Goal: Task Accomplishment & Management: Use online tool/utility

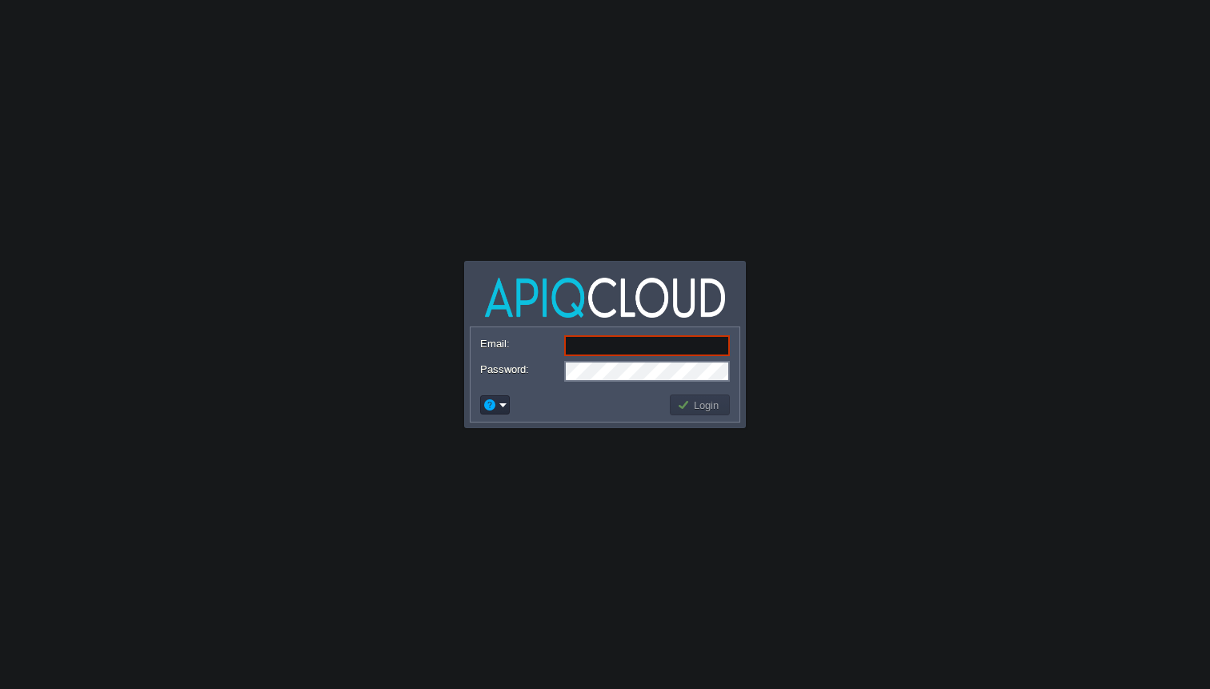
type input "[EMAIL_ADDRESS][DOMAIN_NAME]"
click at [688, 408] on button "Login" at bounding box center [700, 405] width 46 height 14
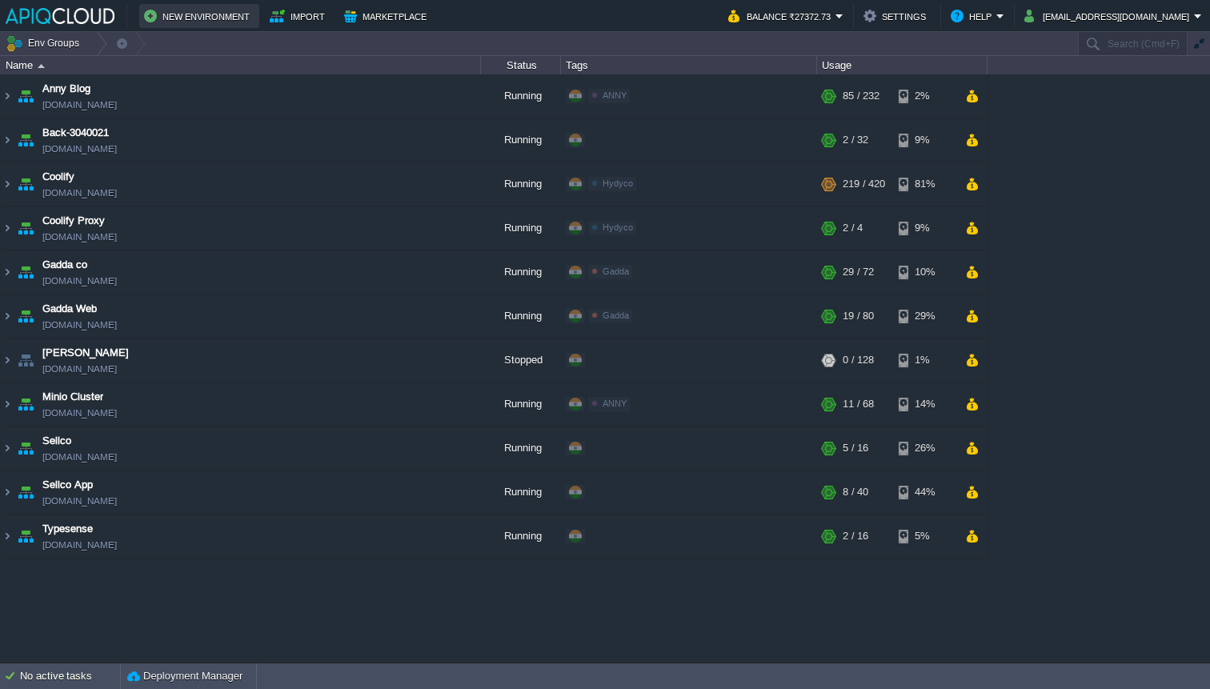
click at [167, 22] on button "New Environment" at bounding box center [199, 15] width 110 height 19
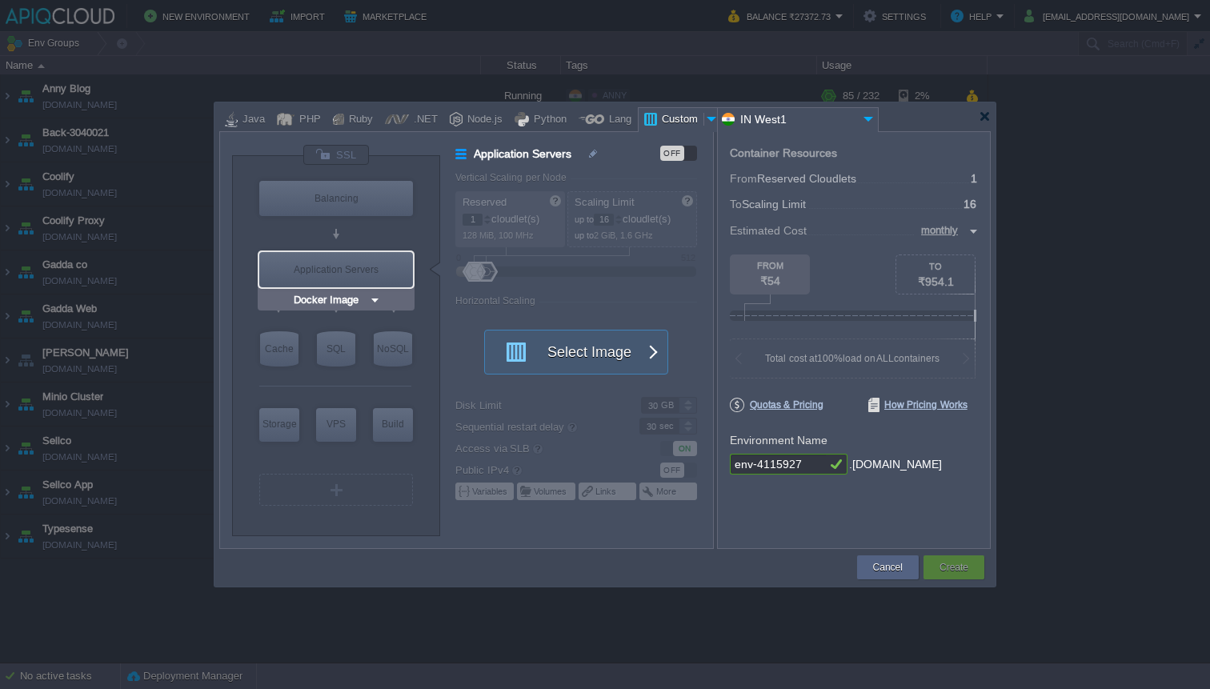
click at [379, 301] on img at bounding box center [375, 300] width 12 height 16
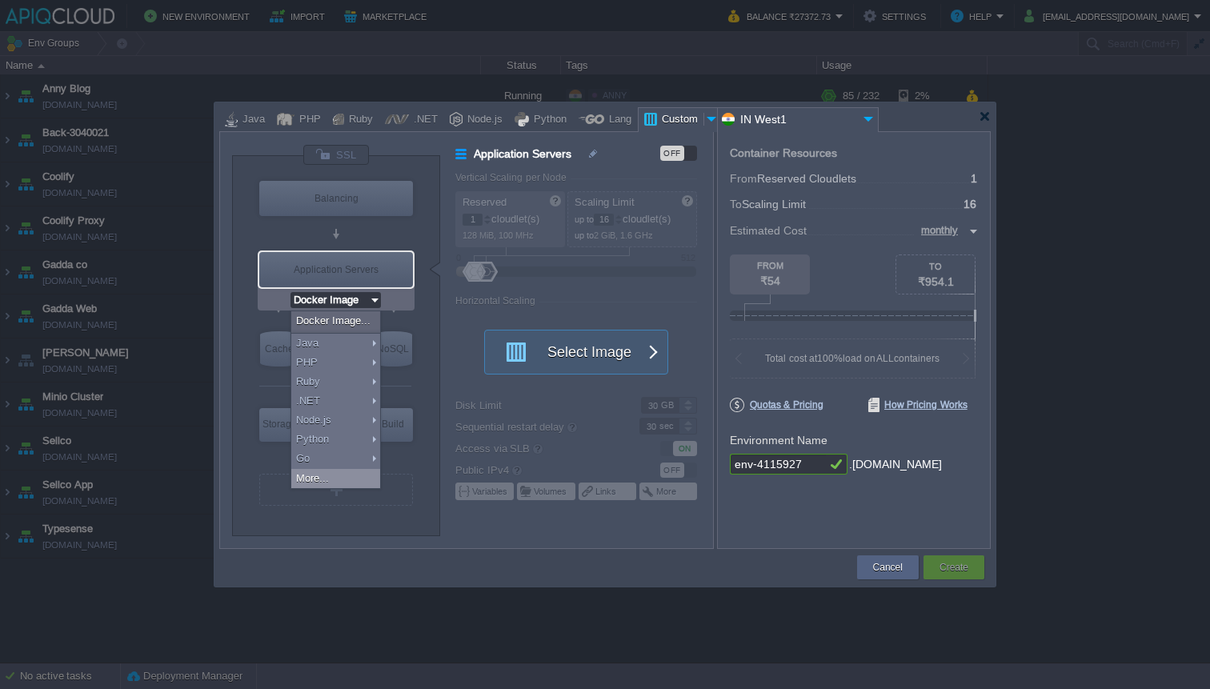
click at [360, 480] on div "More..." at bounding box center [335, 478] width 89 height 19
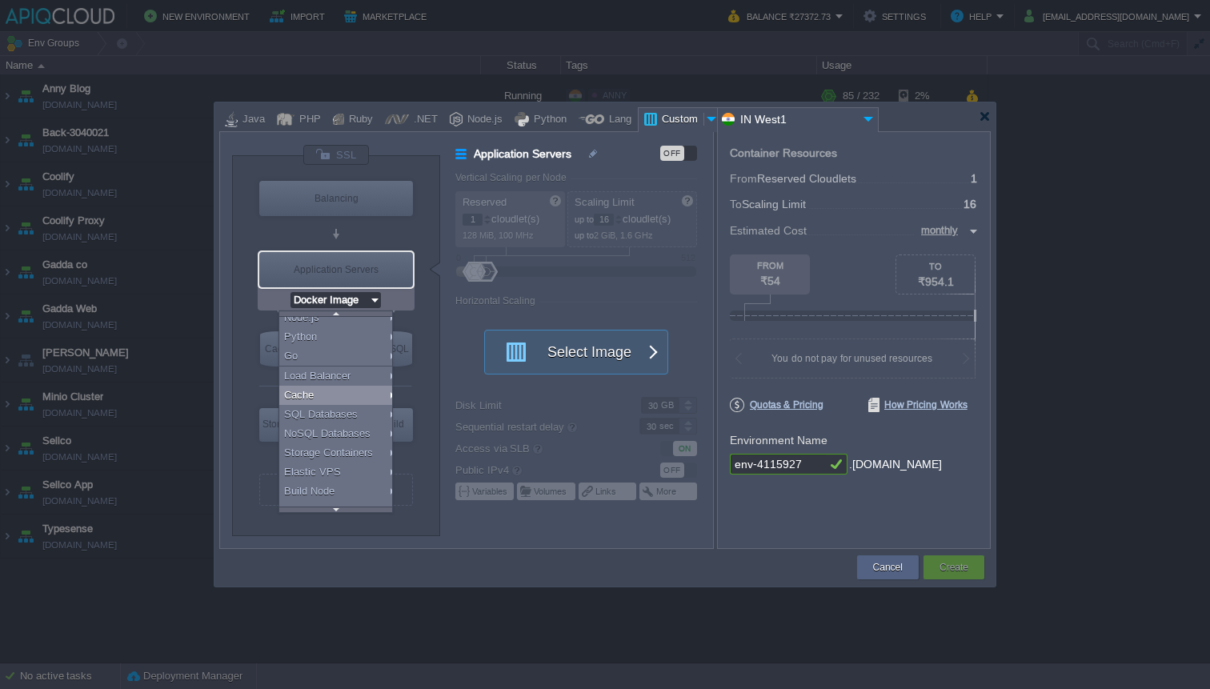
scroll to position [110, 0]
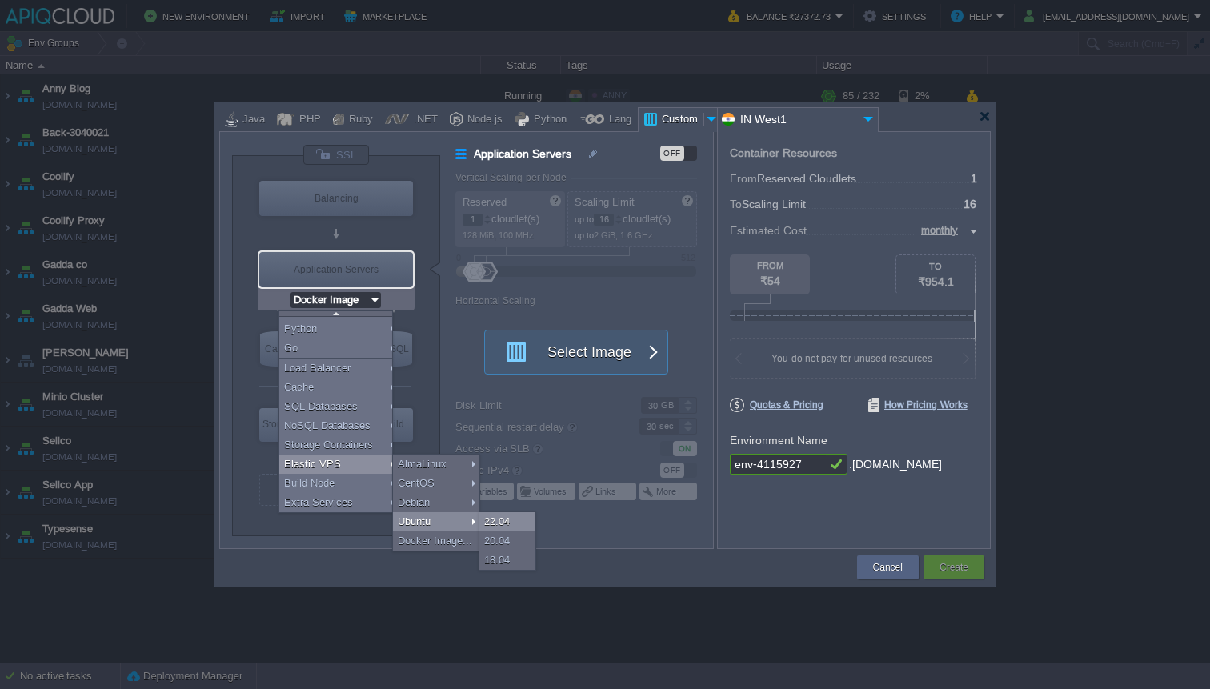
click at [509, 519] on div "22.04" at bounding box center [507, 521] width 56 height 19
type input "Elastic VPS"
type input "4"
type input "Ubuntu 22.04"
type input "22.04"
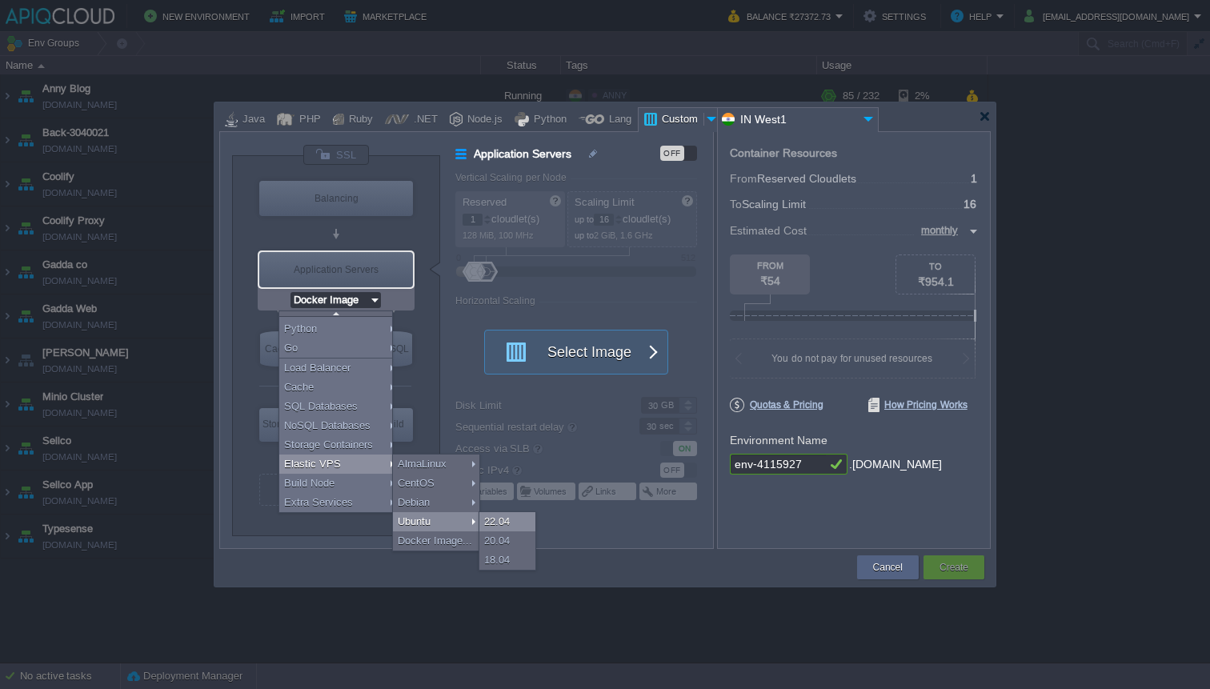
type input "Stateful"
type input "Ubuntu 22.04"
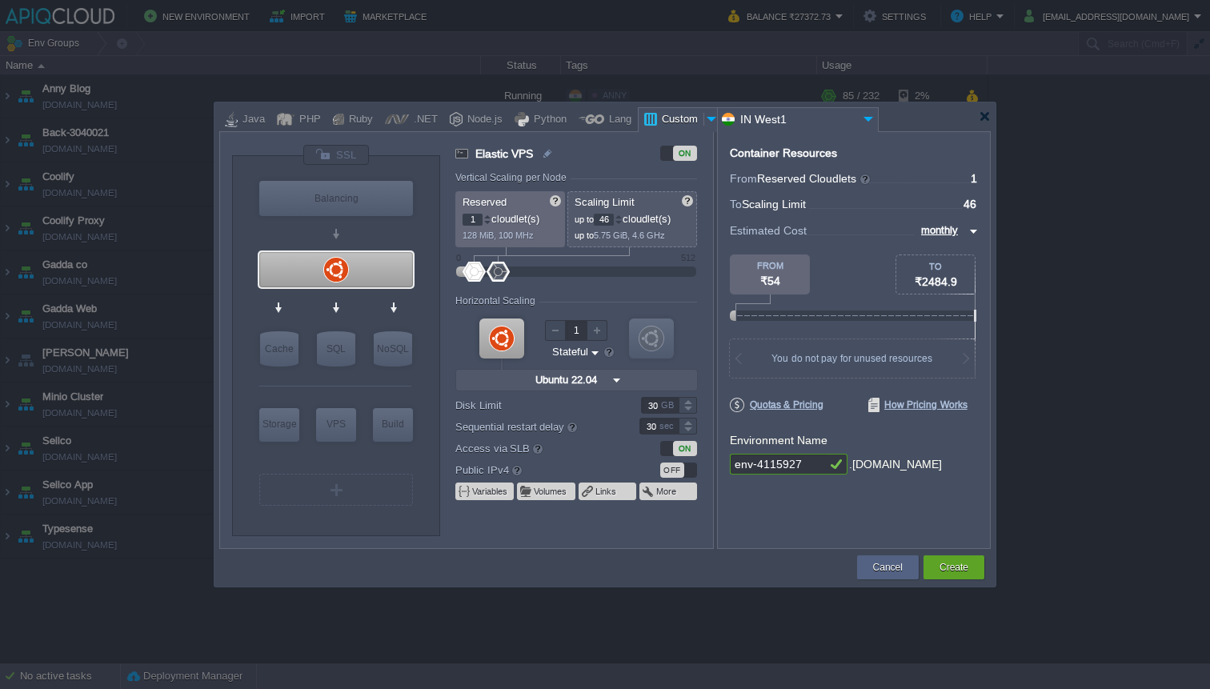
type input "48"
drag, startPoint x: 483, startPoint y: 273, endPoint x: 499, endPoint y: 272, distance: 15.2
click at [499, 272] on div at bounding box center [498, 272] width 23 height 20
type input "18"
click at [487, 273] on div at bounding box center [486, 272] width 23 height 20
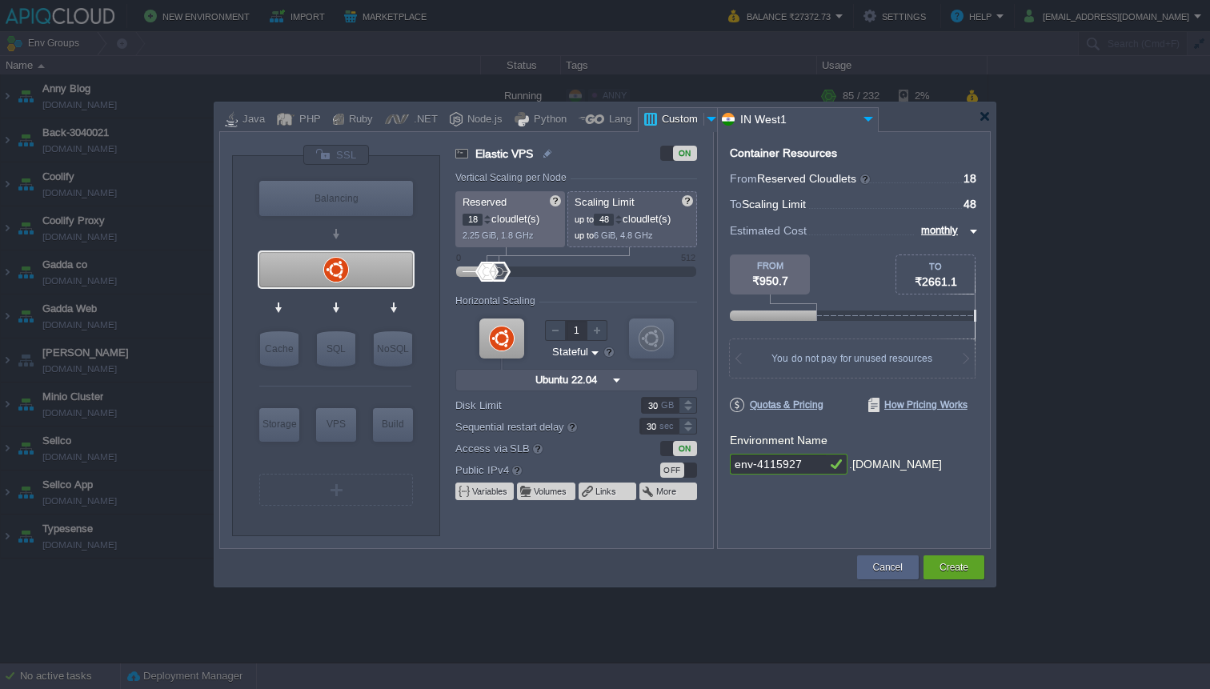
click at [674, 471] on div "OFF" at bounding box center [672, 470] width 24 height 15
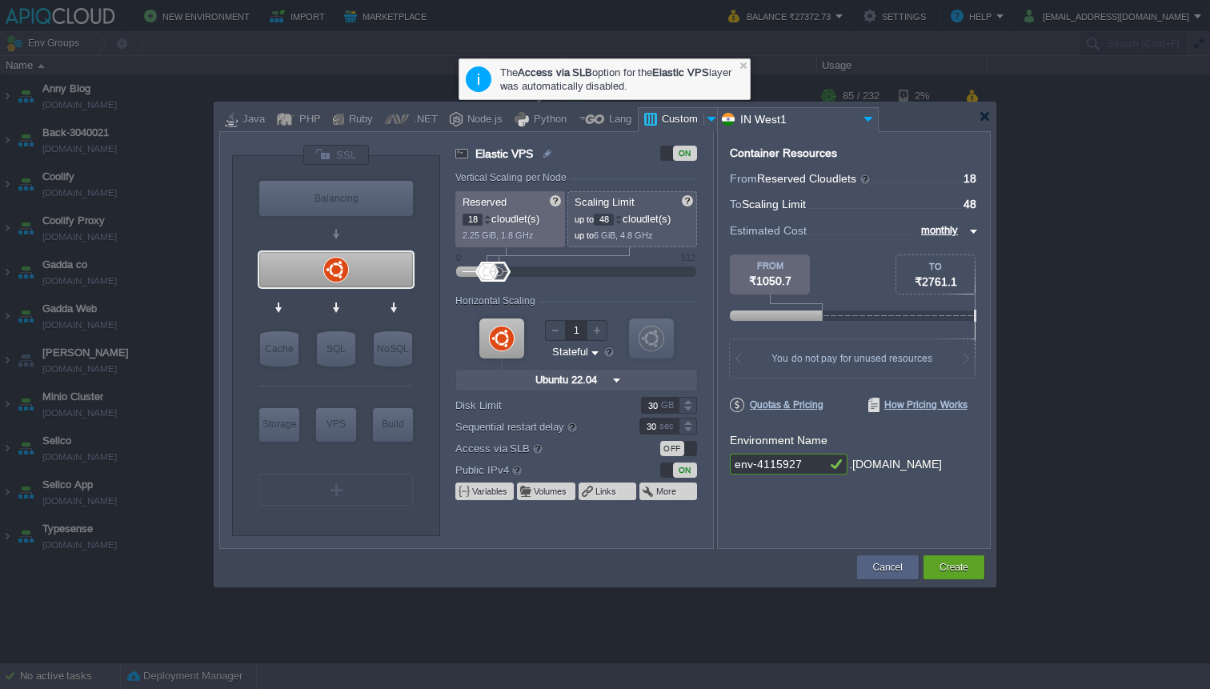
click at [659, 408] on input "30" at bounding box center [660, 405] width 38 height 17
type input "150"
drag, startPoint x: 515, startPoint y: 427, endPoint x: 581, endPoint y: 431, distance: 65.7
click at [581, 431] on div at bounding box center [583, 426] width 12 height 12
click at [945, 571] on button "Create" at bounding box center [954, 567] width 29 height 16
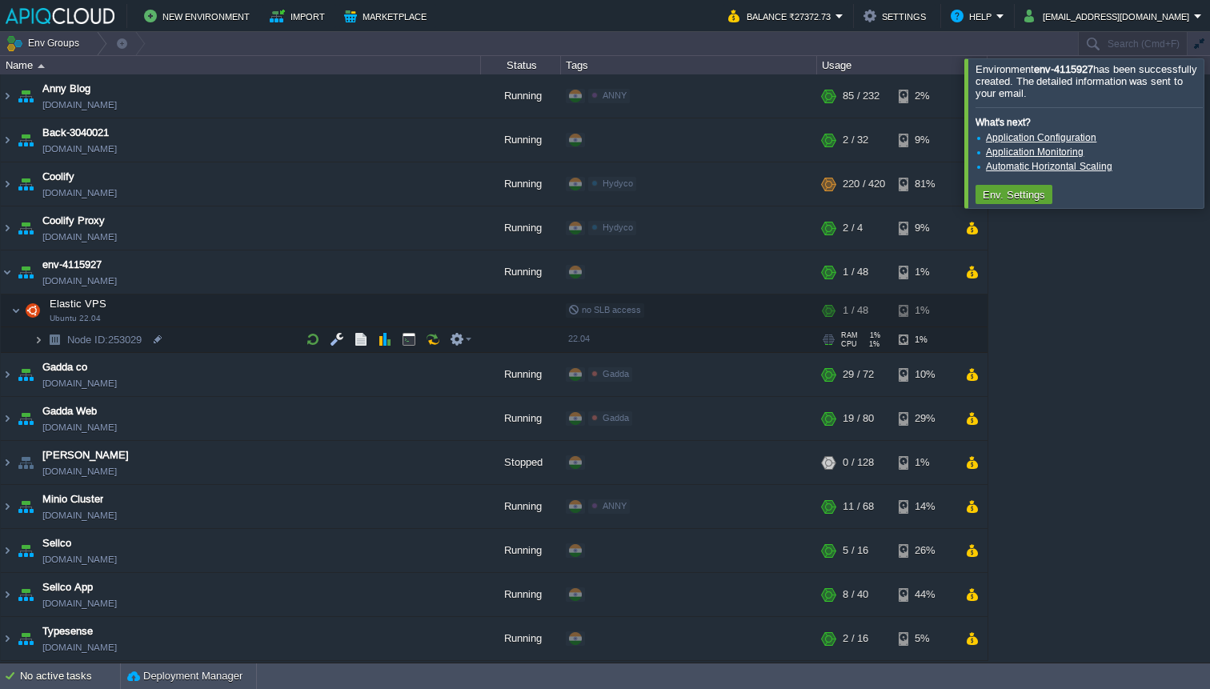
click at [36, 340] on img at bounding box center [39, 339] width 10 height 25
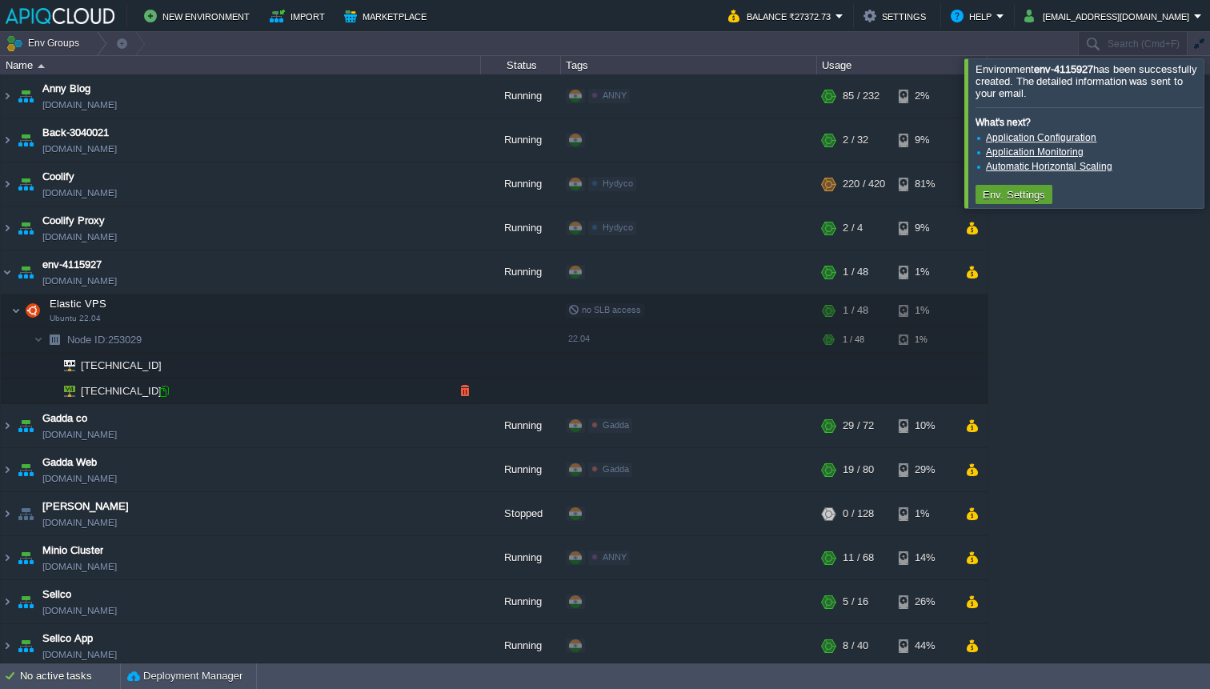
click at [167, 394] on div at bounding box center [164, 391] width 14 height 14
click at [1209, 125] on div at bounding box center [1229, 132] width 0 height 149
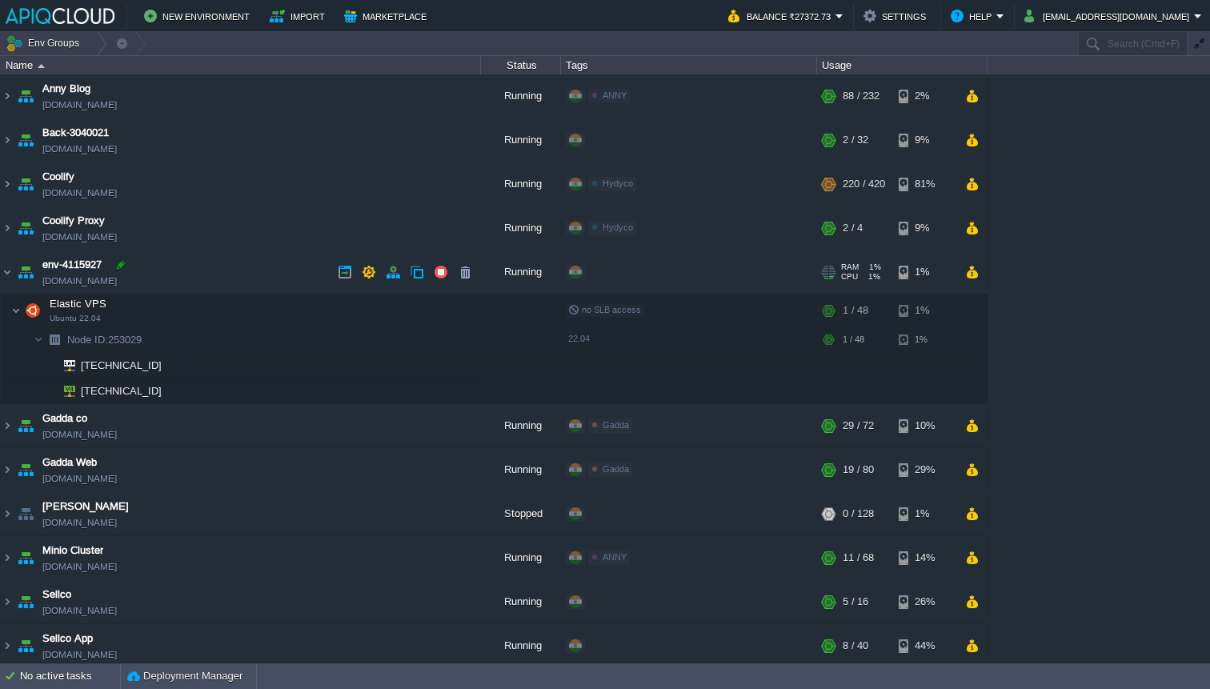
click at [122, 261] on div at bounding box center [121, 265] width 14 height 14
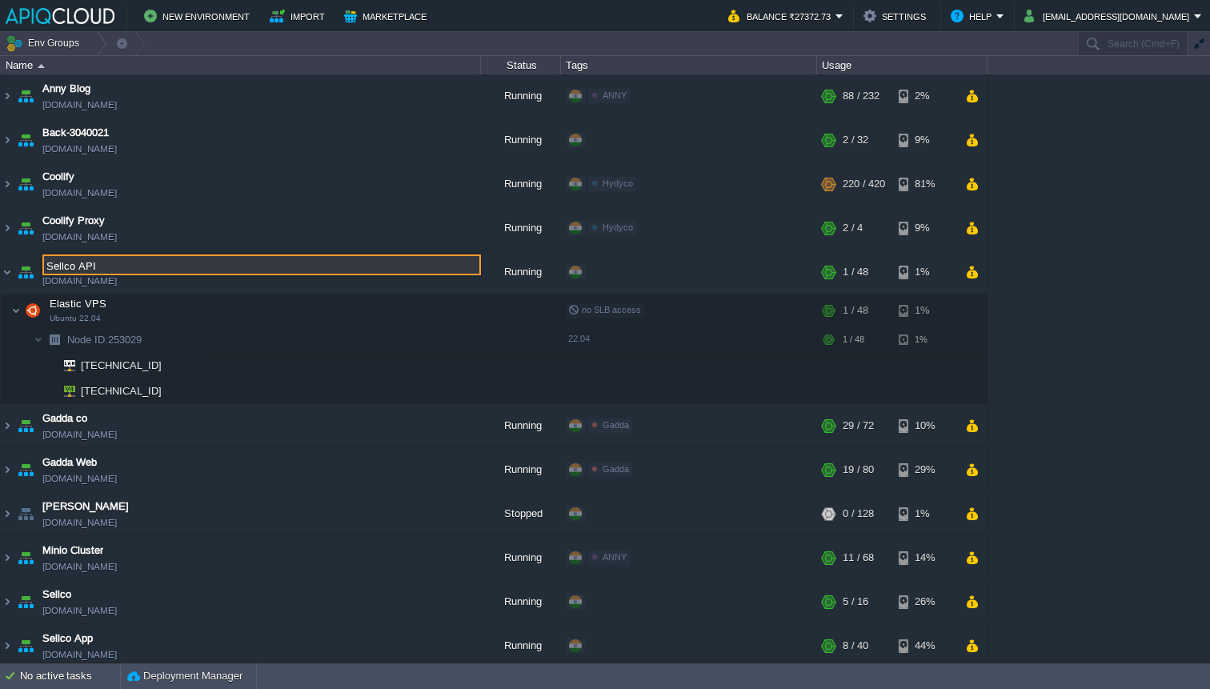
type input "Sellco API"
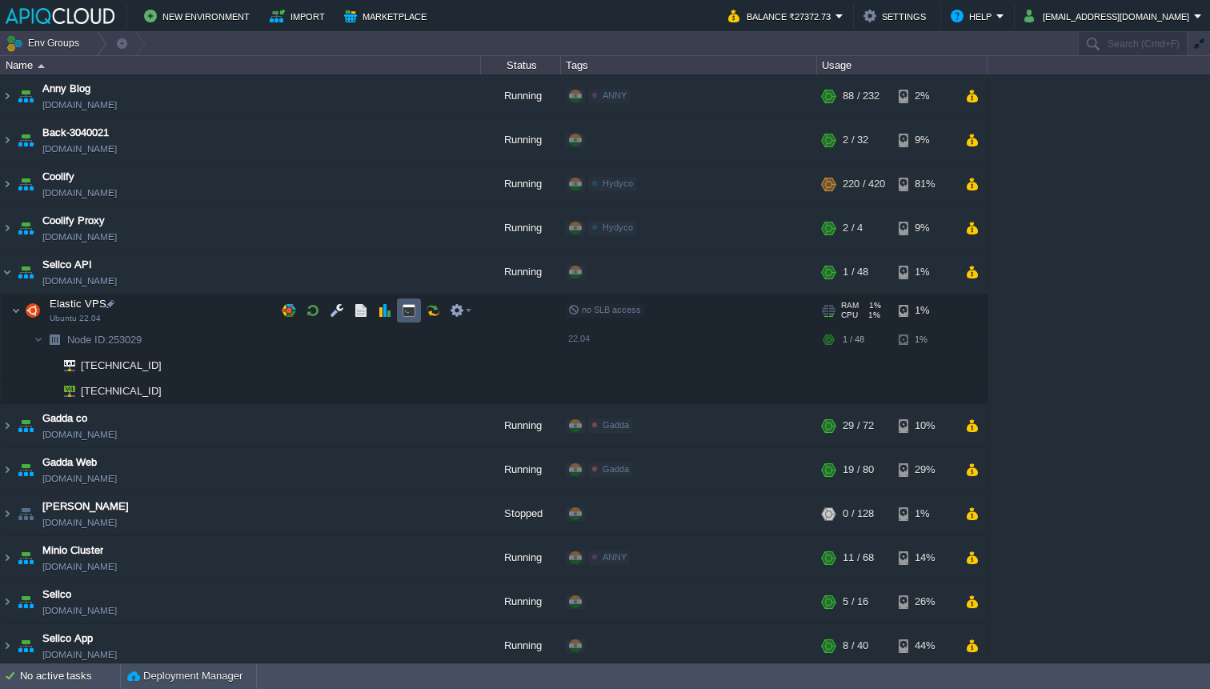
click at [413, 310] on button "button" at bounding box center [409, 310] width 14 height 14
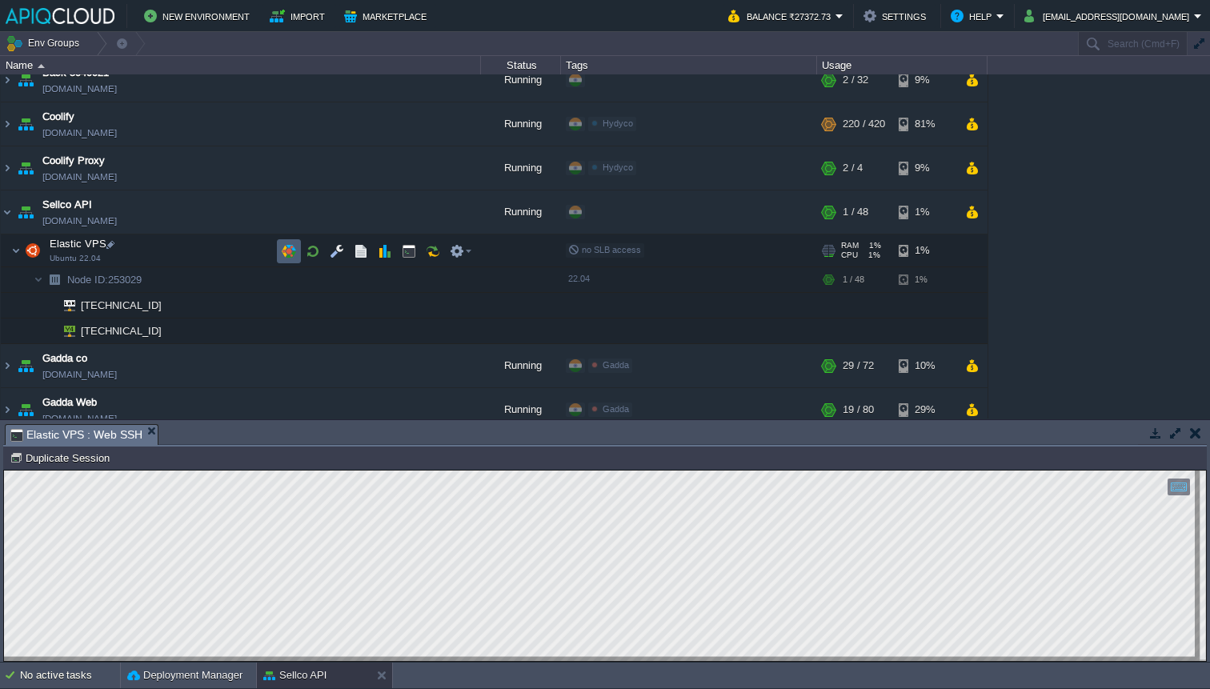
scroll to position [71, 0]
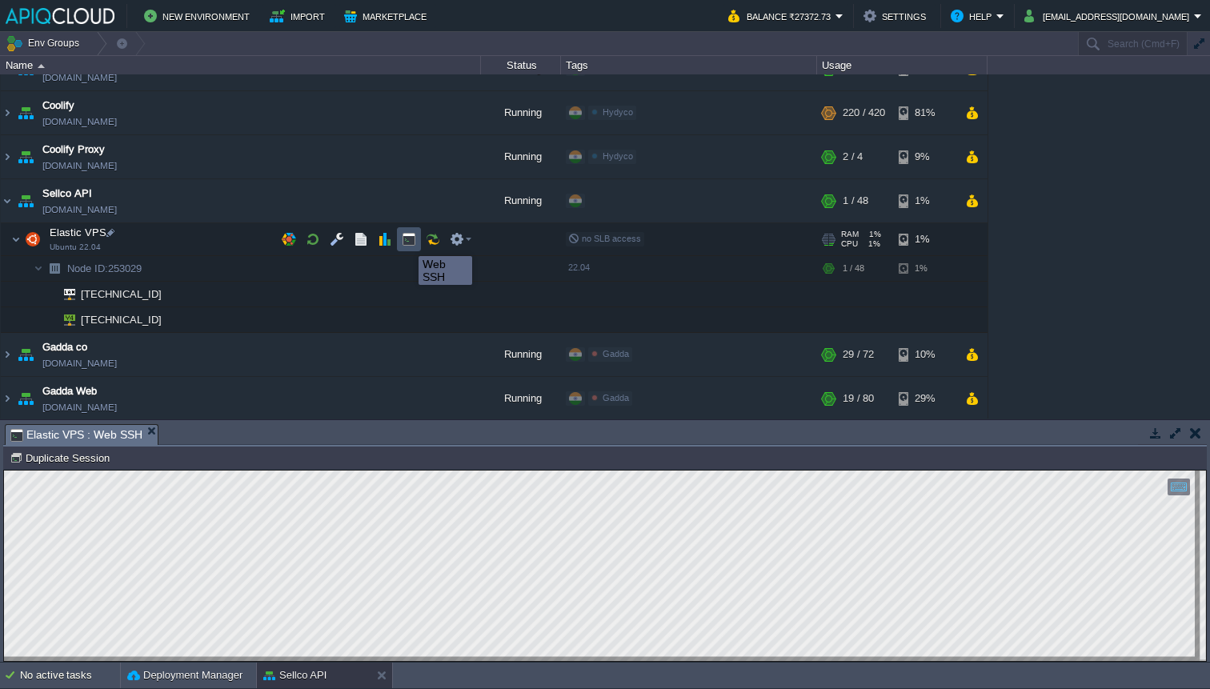
click at [403, 242] on button "button" at bounding box center [409, 239] width 14 height 14
click at [166, 321] on div at bounding box center [164, 320] width 14 height 14
click at [1196, 438] on button "button" at bounding box center [1195, 433] width 11 height 14
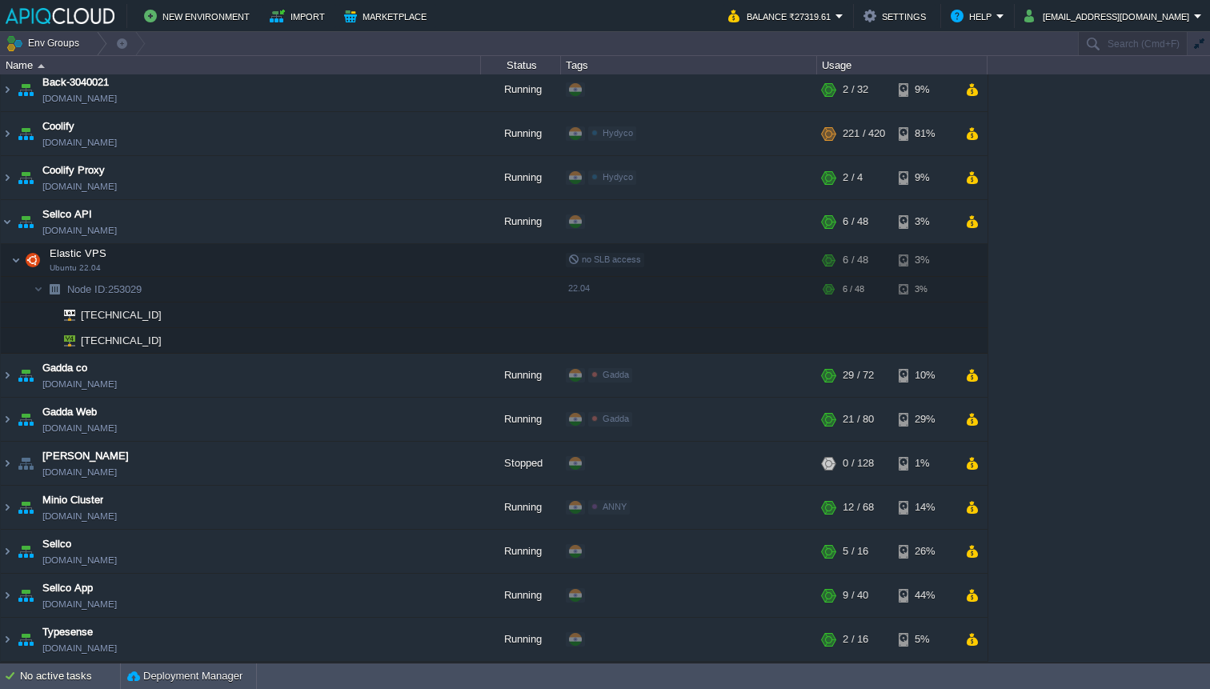
scroll to position [50, 0]
click at [464, 467] on button "button" at bounding box center [465, 463] width 14 height 14
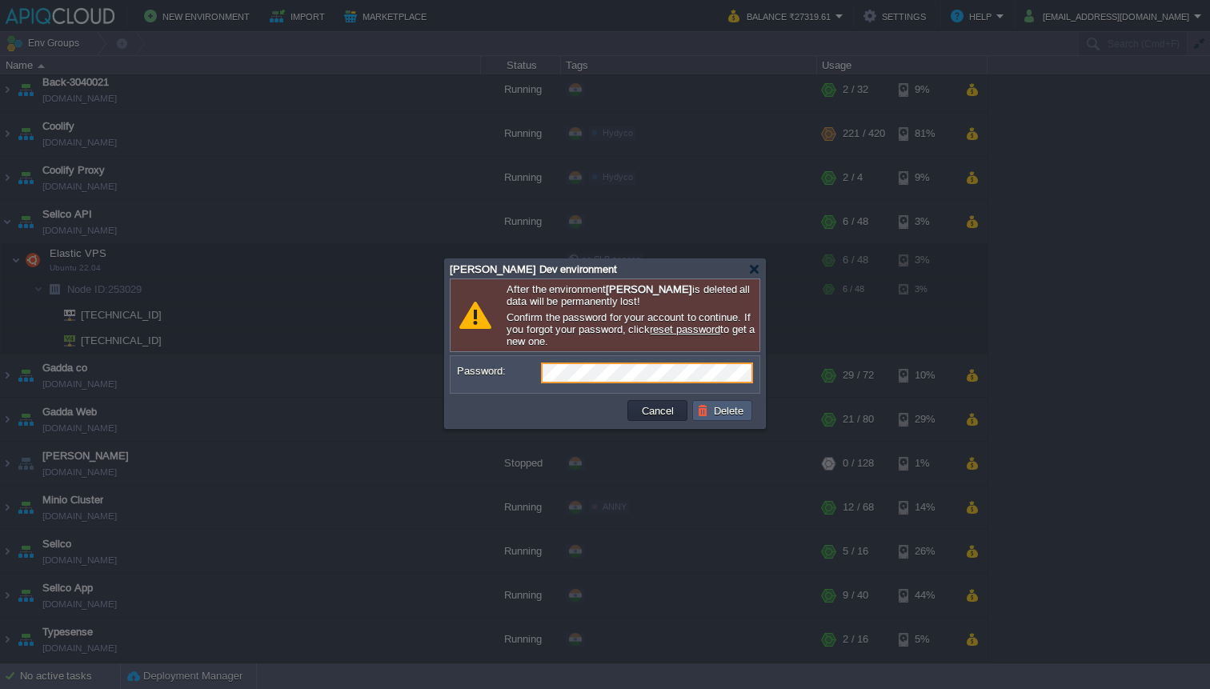
click at [717, 413] on button "Delete" at bounding box center [722, 410] width 51 height 14
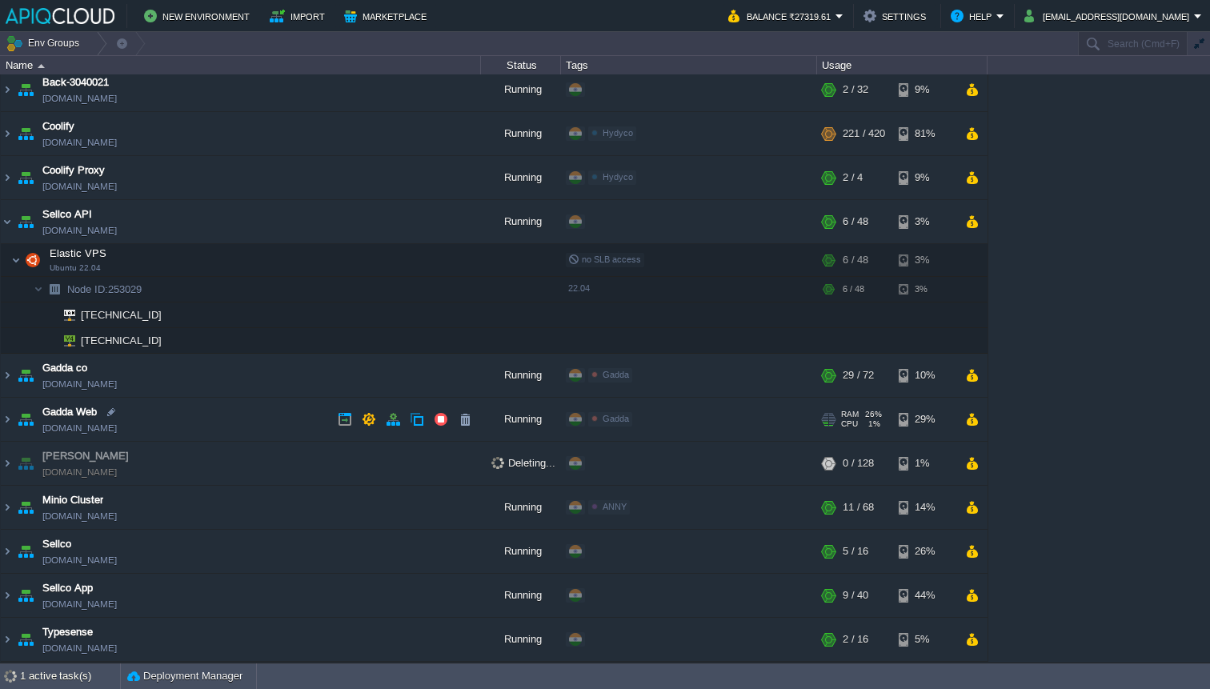
scroll to position [6, 0]
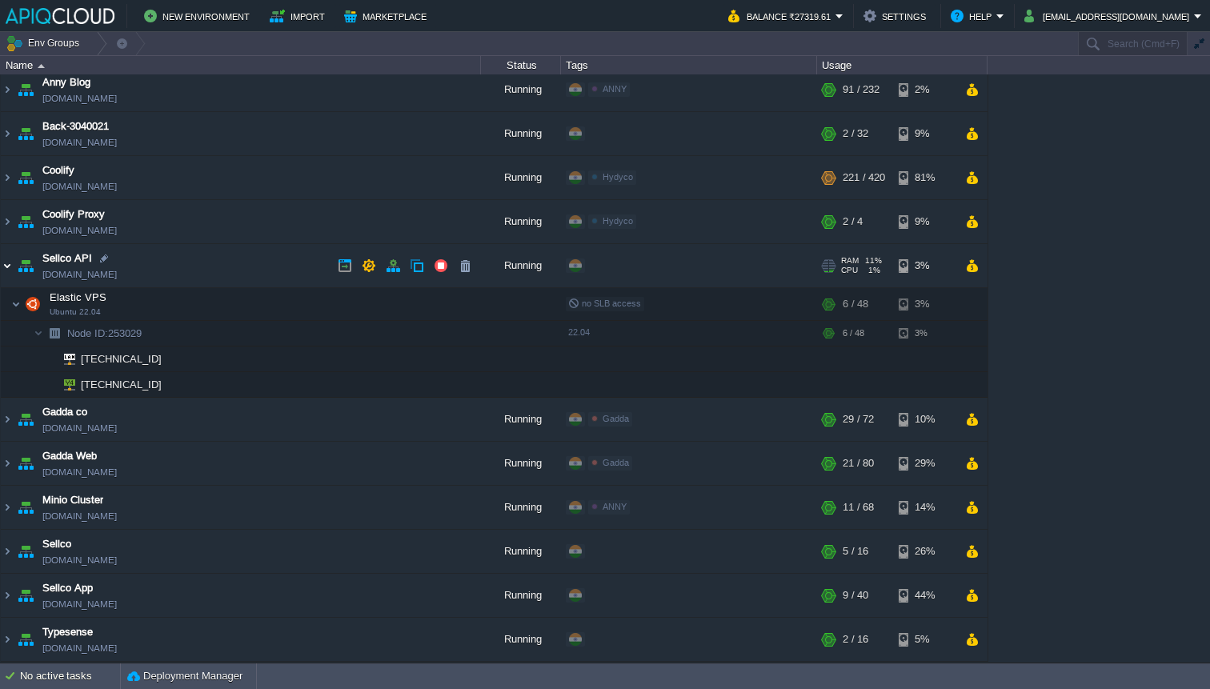
click at [4, 266] on img at bounding box center [7, 265] width 13 height 43
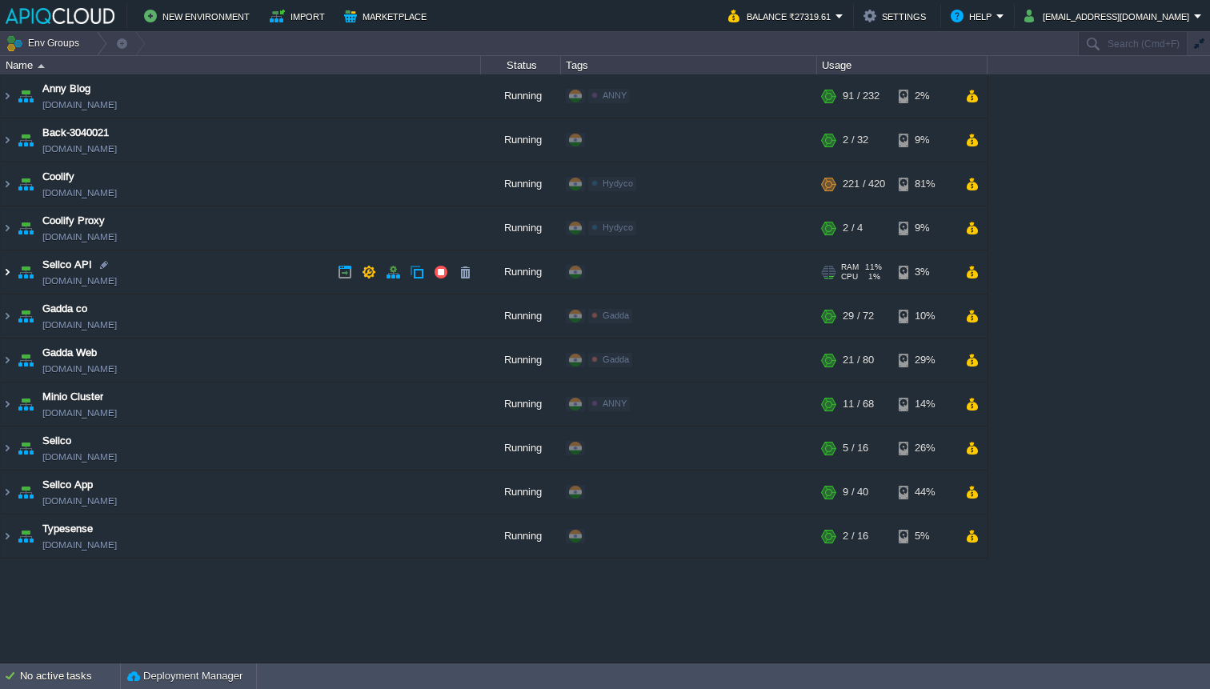
scroll to position [0, 0]
click at [186, 22] on button "New Environment" at bounding box center [199, 15] width 110 height 19
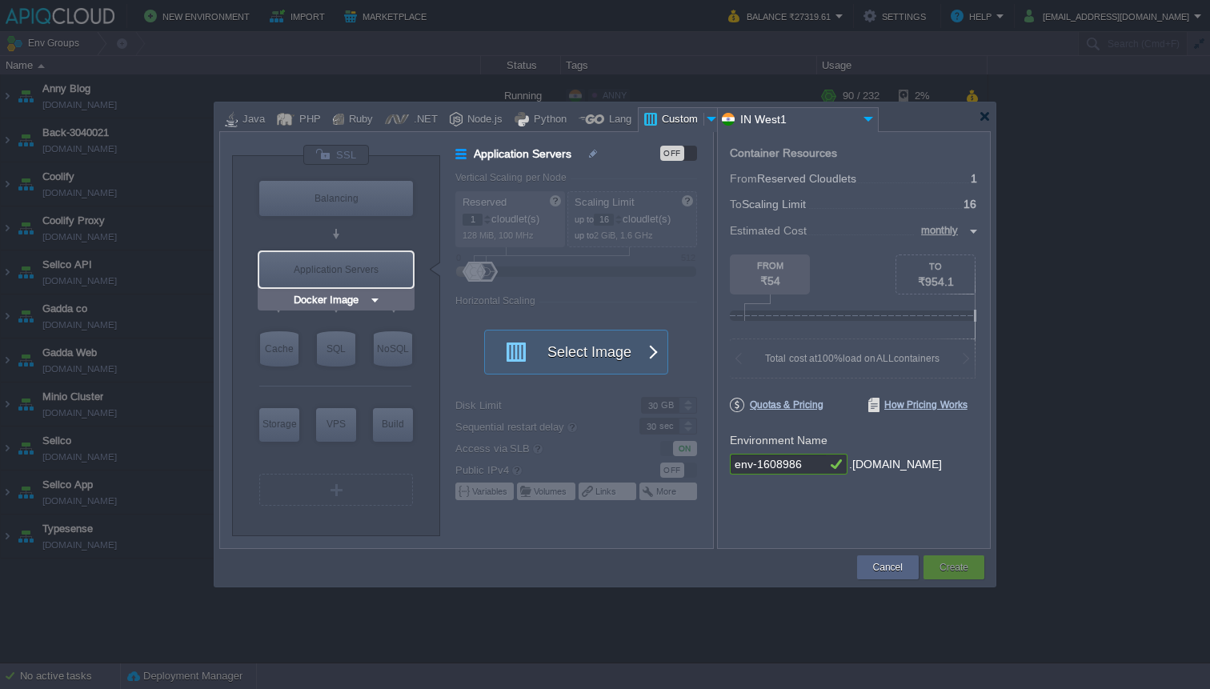
click at [370, 298] on img at bounding box center [375, 300] width 12 height 16
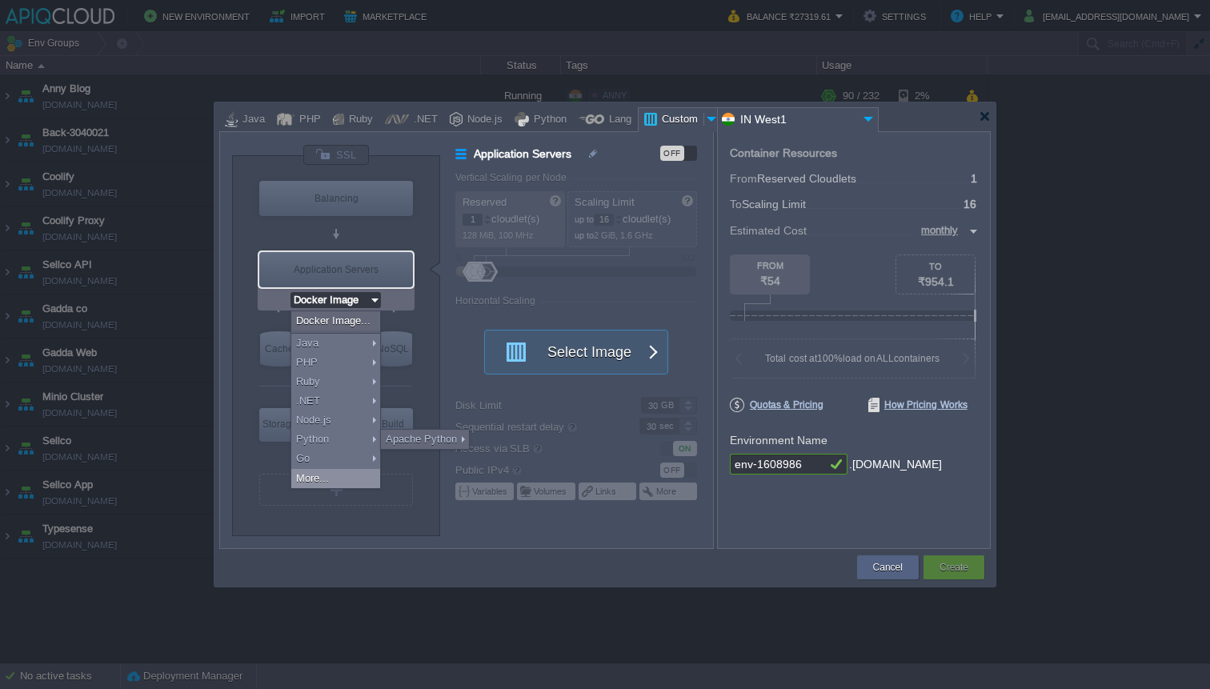
click at [351, 478] on div "More..." at bounding box center [335, 478] width 89 height 19
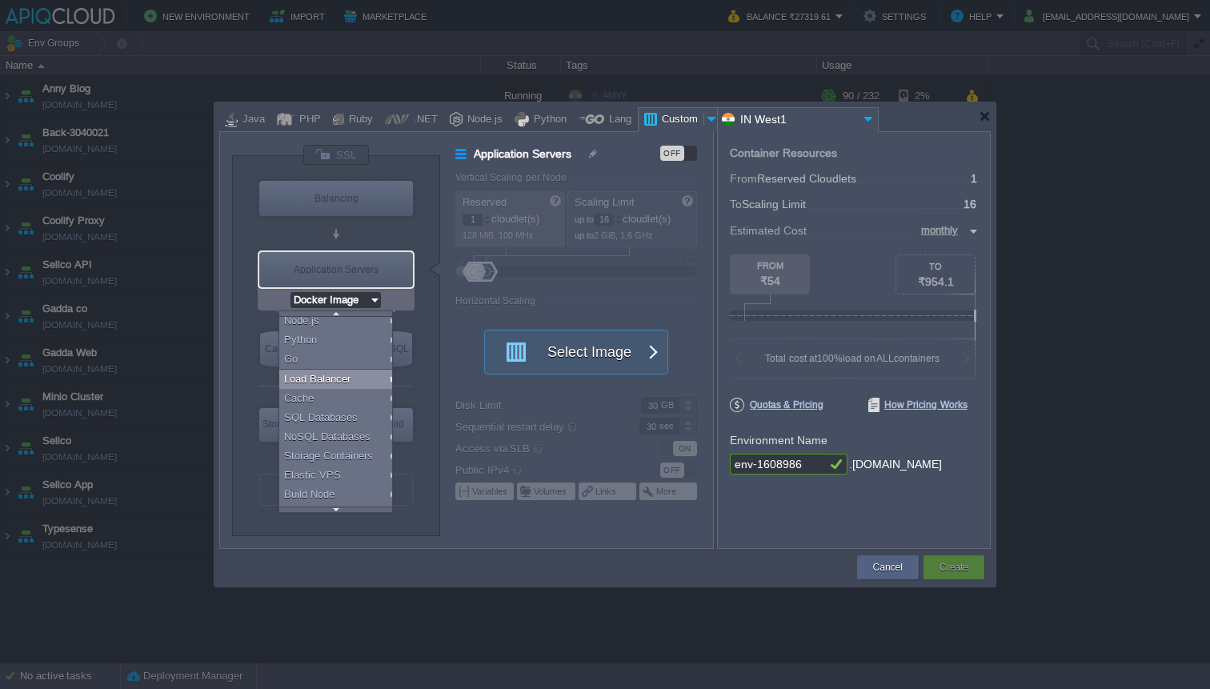
scroll to position [110, 0]
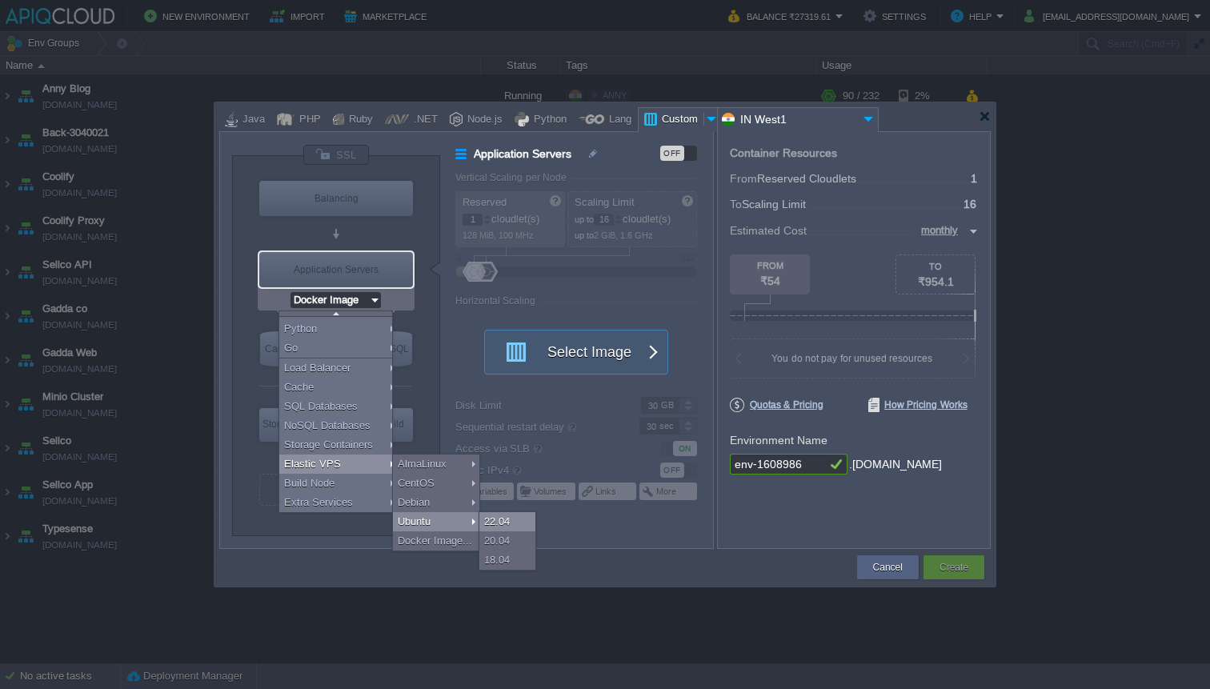
click at [499, 525] on div "22.04" at bounding box center [507, 521] width 56 height 19
type input "Elastic VPS"
type input "4"
type input "Ubuntu 22.04"
type input "22.04"
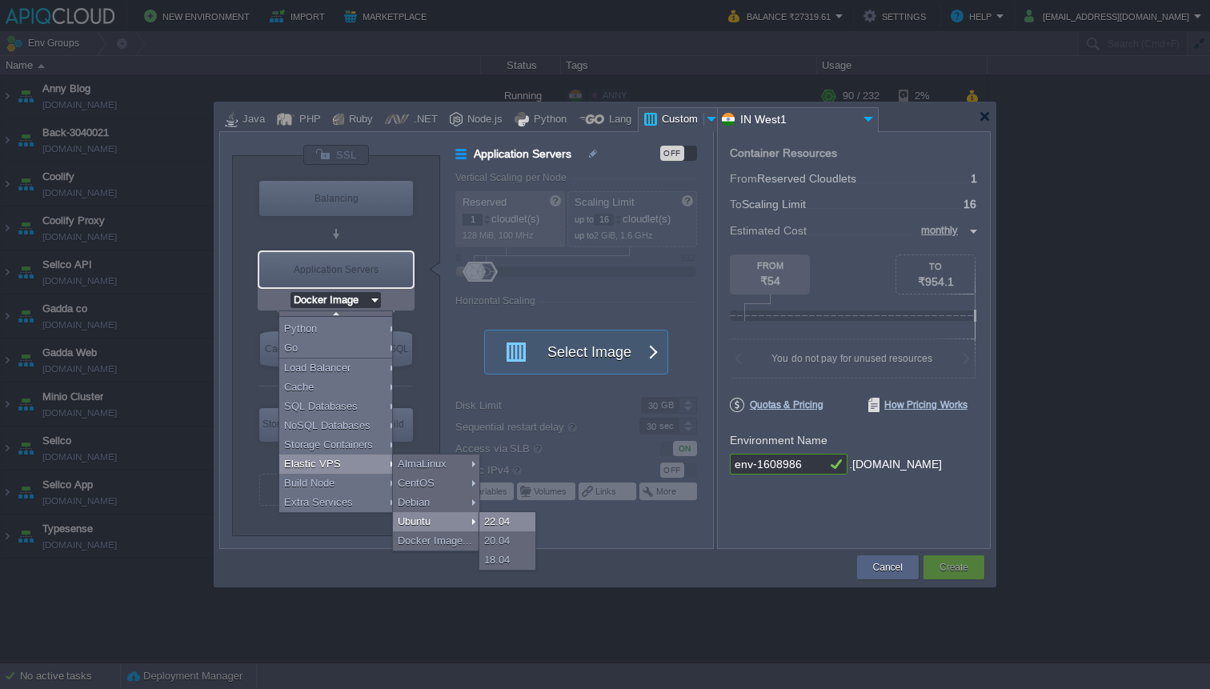
type input "Stateful"
type input "Ubuntu 22.04"
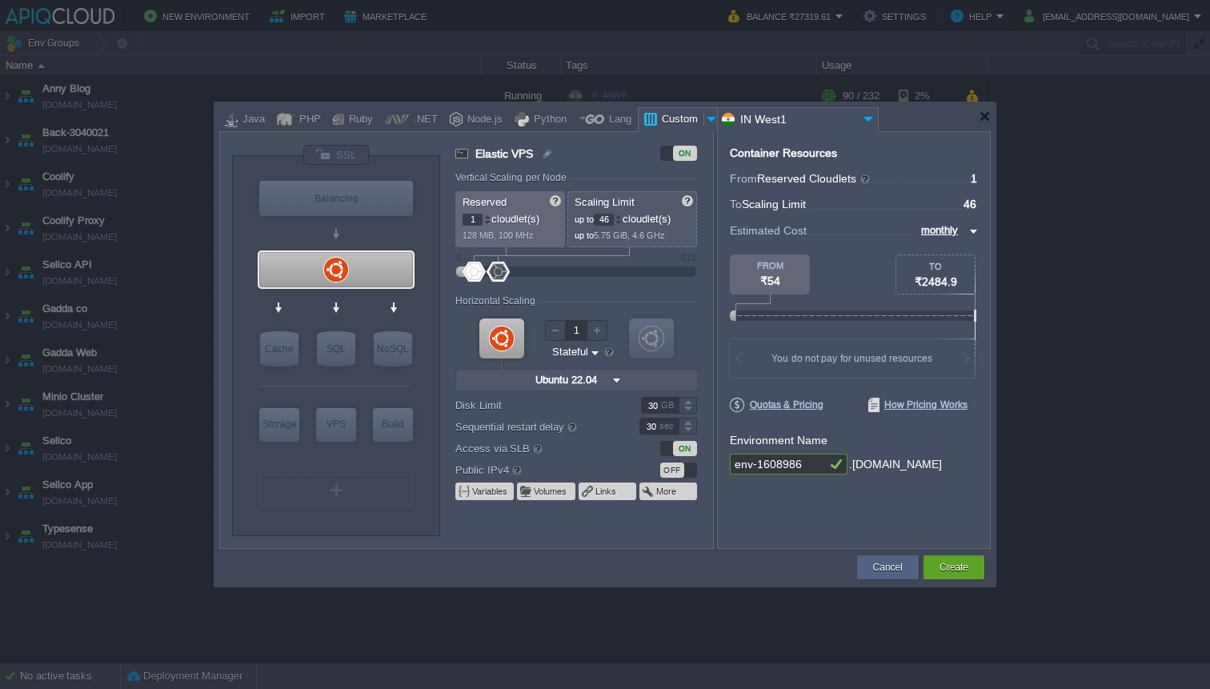
type input "48"
drag, startPoint x: 483, startPoint y: 274, endPoint x: 499, endPoint y: 274, distance: 16.0
click at [499, 274] on div at bounding box center [498, 272] width 23 height 20
type input "24"
drag, startPoint x: 479, startPoint y: 274, endPoint x: 489, endPoint y: 273, distance: 9.6
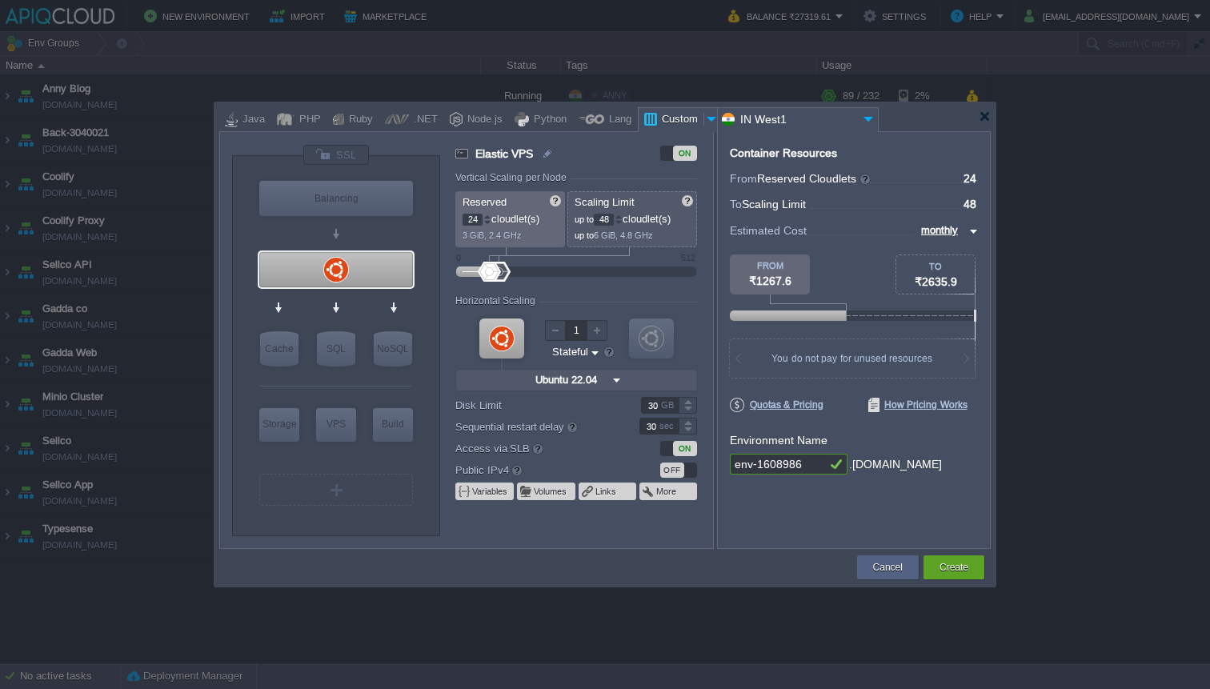
click at [489, 273] on div at bounding box center [489, 272] width 23 height 20
click at [674, 470] on div "OFF" at bounding box center [672, 470] width 24 height 15
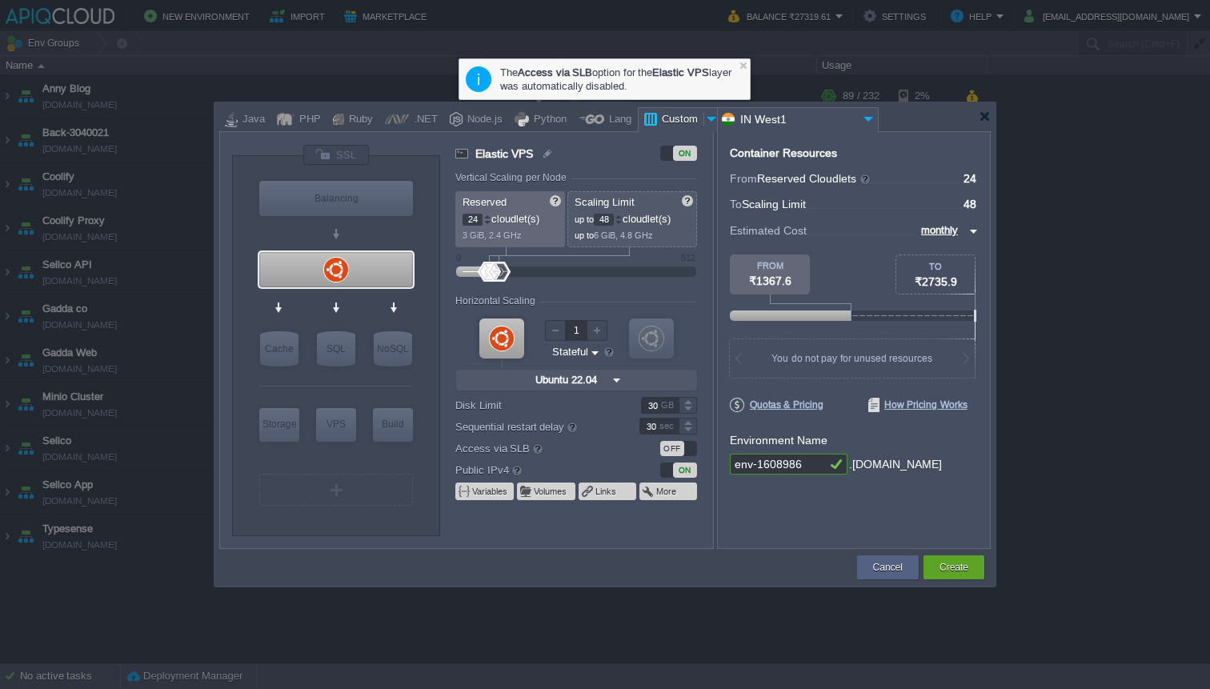
click at [651, 411] on input "30" at bounding box center [660, 405] width 38 height 17
drag, startPoint x: 523, startPoint y: 423, endPoint x: 546, endPoint y: 423, distance: 22.4
click at [546, 423] on div at bounding box center [548, 426] width 12 height 12
click at [689, 403] on div at bounding box center [688, 401] width 18 height 8
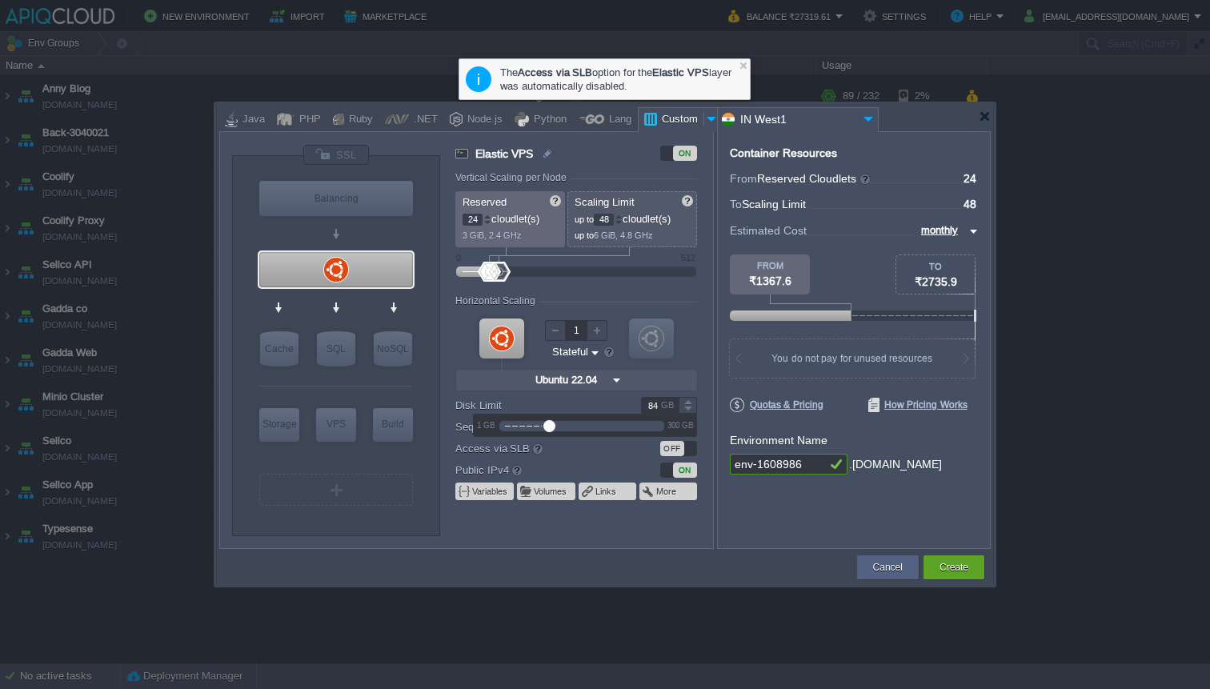
click at [689, 403] on div at bounding box center [688, 401] width 18 height 8
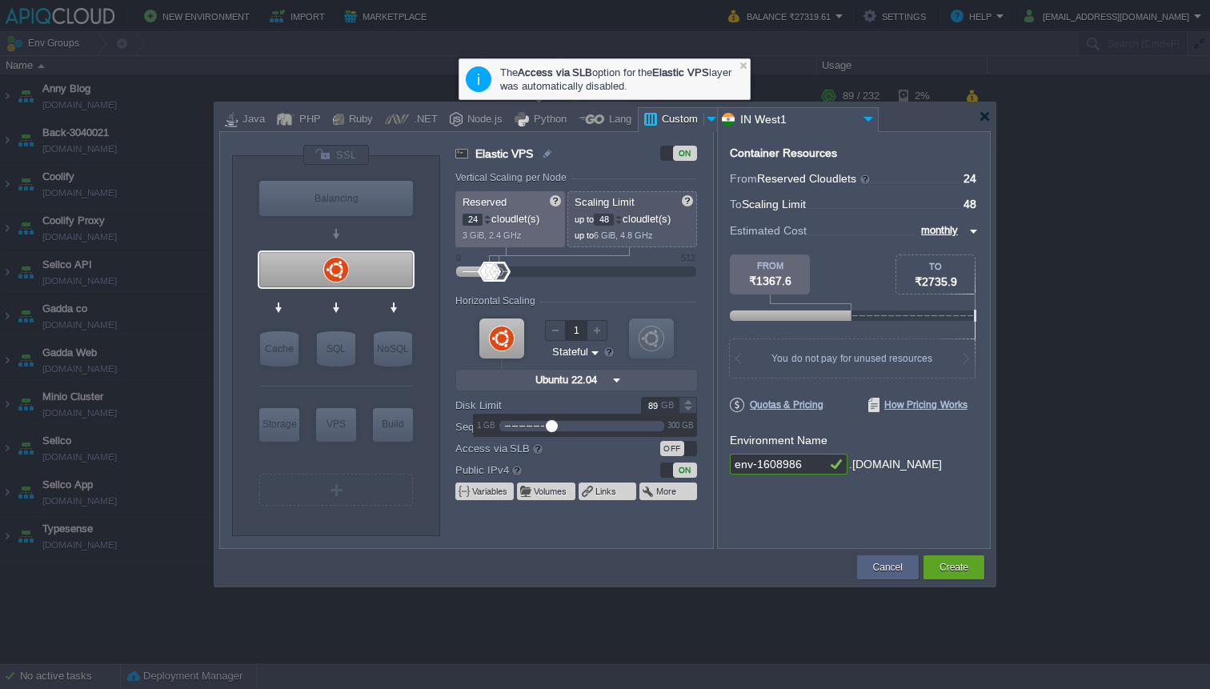
click at [689, 403] on div at bounding box center [688, 401] width 18 height 8
type input "90"
click at [689, 403] on div at bounding box center [688, 401] width 18 height 8
click at [611, 454] on label "Access via SLB" at bounding box center [536, 448] width 162 height 18
click at [946, 561] on button "Create" at bounding box center [954, 567] width 29 height 16
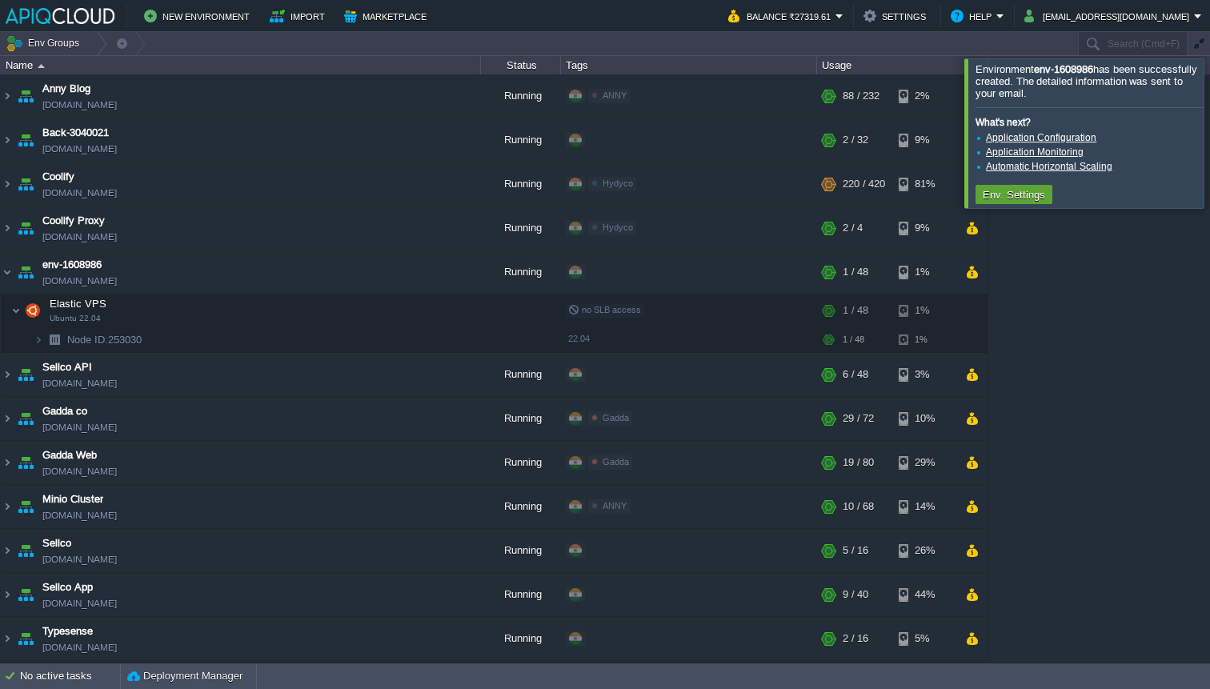
click at [1209, 143] on div at bounding box center [1229, 132] width 0 height 149
